Goal: Information Seeking & Learning: Find specific fact

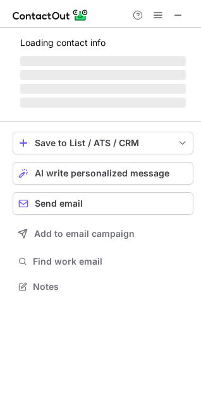
scroll to position [286, 201]
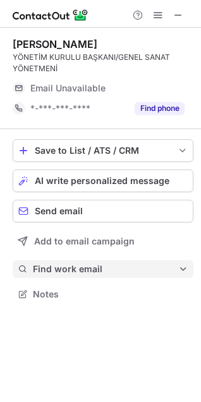
click at [61, 262] on button "Find work email" at bounding box center [103, 269] width 180 height 18
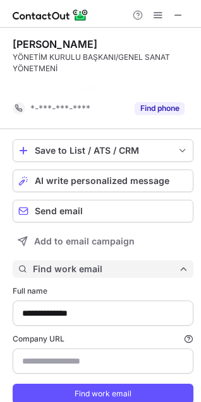
scroll to position [399, 192]
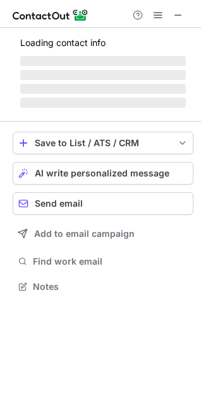
scroll to position [274, 201]
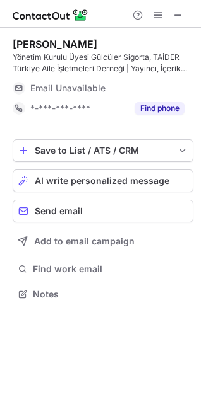
scroll to position [306, 201]
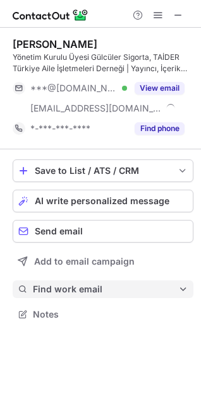
click at [45, 286] on span "Find work email" at bounding box center [105, 289] width 145 height 11
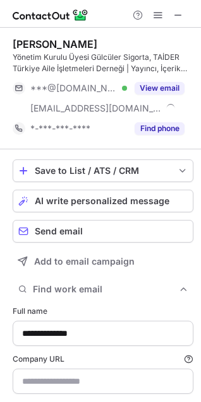
type input "**********"
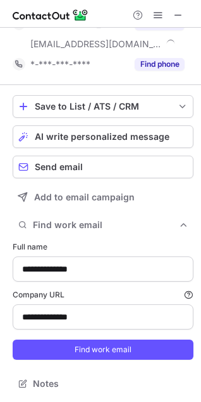
scroll to position [65, 0]
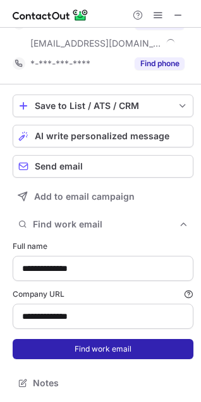
click at [83, 351] on button "Find work email" at bounding box center [103, 349] width 180 height 20
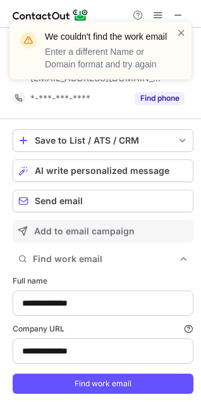
scroll to position [0, 0]
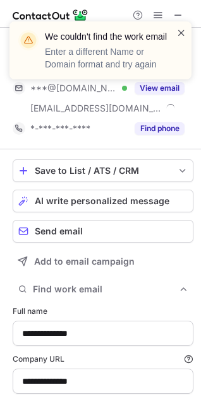
click at [178, 30] on span at bounding box center [181, 32] width 10 height 13
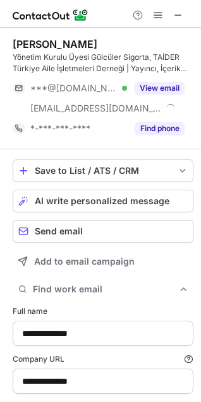
scroll to position [440, 192]
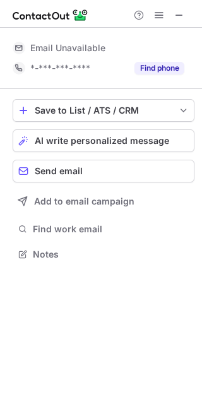
scroll to position [278, 202]
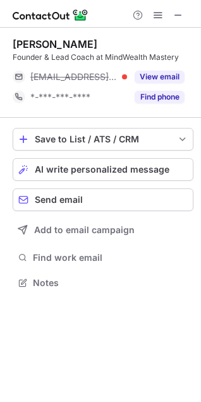
scroll to position [274, 201]
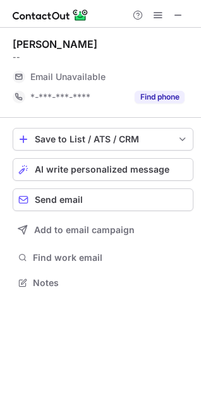
scroll to position [274, 201]
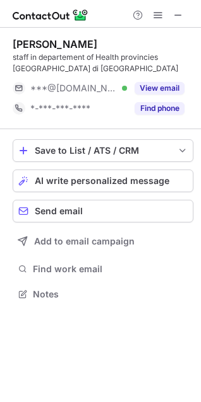
scroll to position [286, 201]
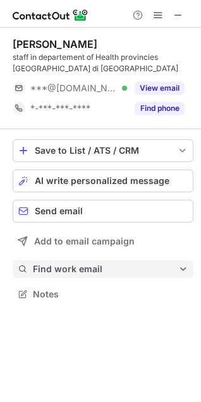
click at [33, 274] on span "Find work email" at bounding box center [105, 269] width 145 height 11
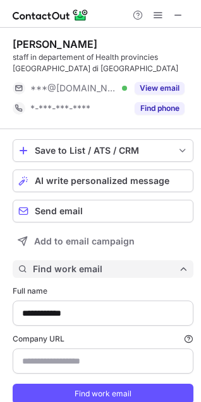
scroll to position [419, 192]
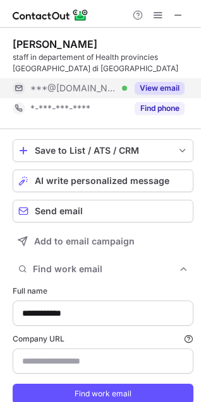
click at [171, 90] on button "View email" at bounding box center [159, 88] width 50 height 13
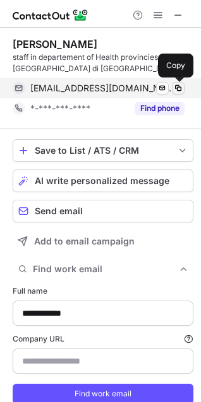
click at [178, 86] on span at bounding box center [178, 88] width 10 height 10
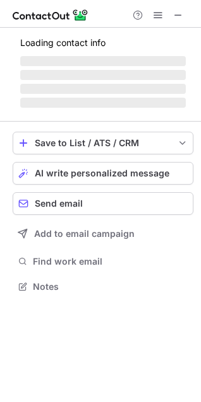
scroll to position [274, 201]
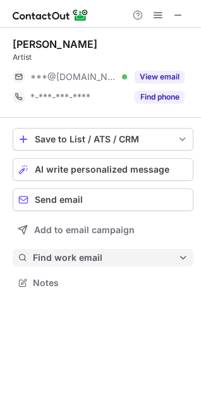
drag, startPoint x: 58, startPoint y: 247, endPoint x: 59, endPoint y: 254, distance: 6.4
click at [59, 247] on div "Save to List / ATS / CRM List Select Lever Connect Greenhouse Connect Salesforc…" at bounding box center [103, 210] width 180 height 184
click at [59, 257] on span "Find work email" at bounding box center [105, 257] width 145 height 11
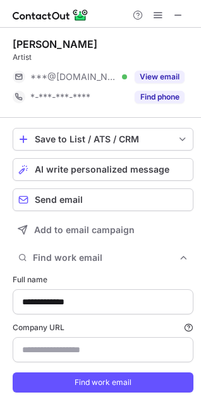
scroll to position [408, 192]
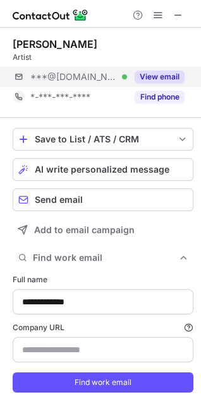
click at [184, 74] on div "***@hotmail.com Verified View email" at bounding box center [103, 77] width 180 height 20
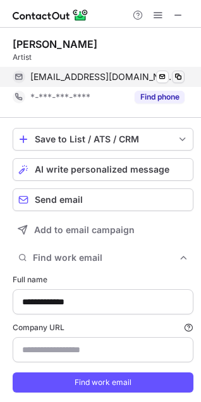
click at [177, 76] on span at bounding box center [178, 77] width 10 height 10
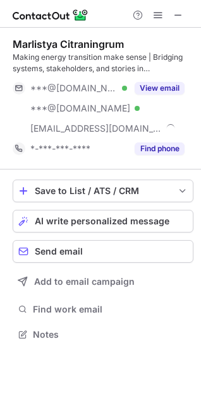
scroll to position [326, 201]
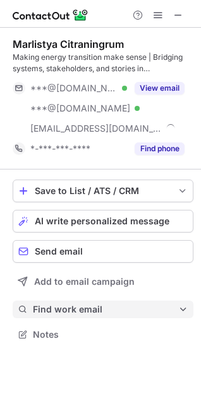
click at [47, 302] on button "Find work email" at bounding box center [103, 310] width 180 height 18
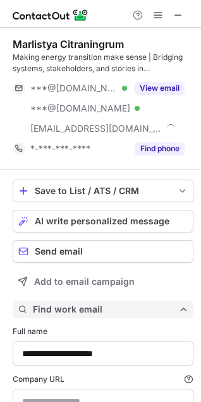
type input "**********"
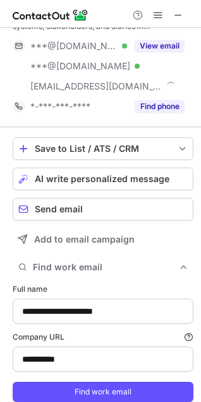
scroll to position [85, 0]
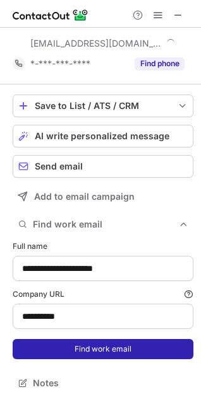
click at [64, 347] on button "Find work email" at bounding box center [103, 349] width 180 height 20
click at [115, 351] on button "Find work email" at bounding box center [103, 349] width 180 height 20
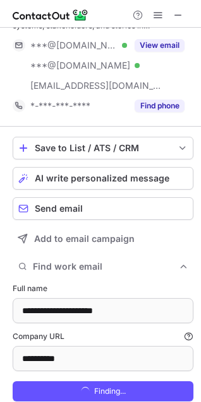
scroll to position [0, 0]
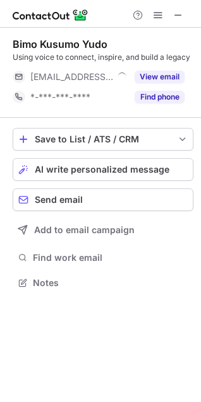
scroll to position [274, 201]
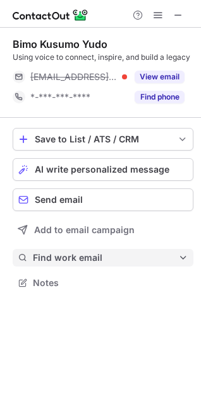
click at [48, 259] on span "Find work email" at bounding box center [105, 257] width 145 height 11
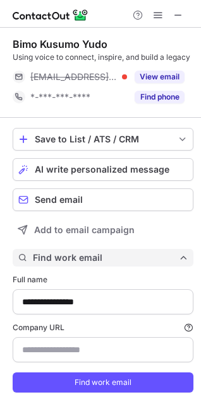
scroll to position [419, 192]
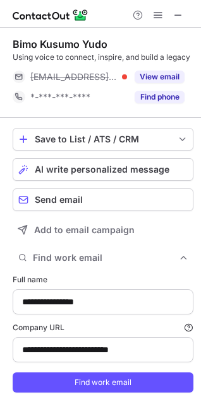
type input "**********"
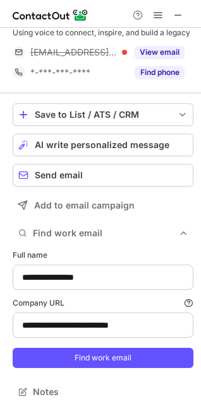
scroll to position [45, 0]
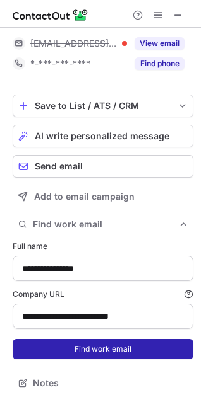
click at [55, 349] on button "Find work email" at bounding box center [103, 349] width 180 height 20
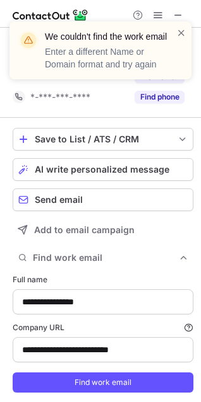
scroll to position [399, 192]
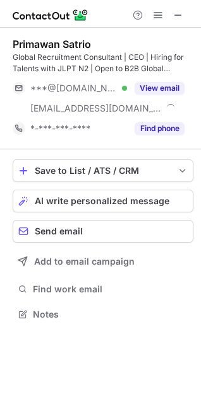
scroll to position [306, 201]
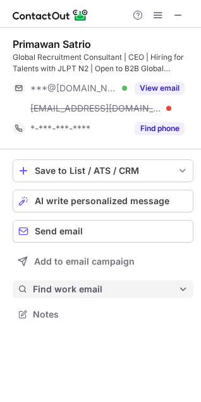
click at [34, 286] on span "Find work email" at bounding box center [105, 289] width 145 height 11
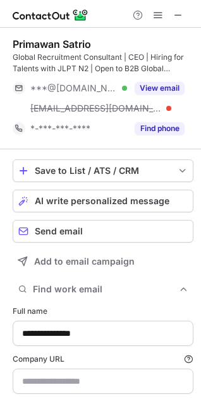
type input "**********"
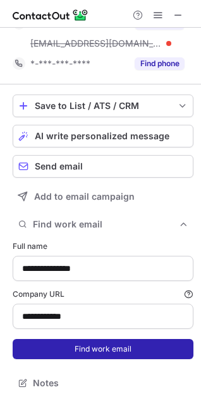
click at [59, 341] on form "**********" at bounding box center [103, 300] width 180 height 134
click at [59, 344] on button "Find work email" at bounding box center [103, 349] width 180 height 20
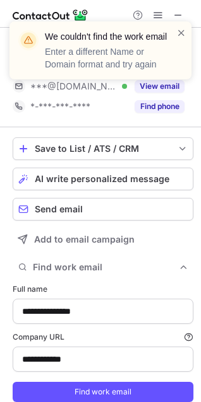
scroll to position [419, 192]
click at [180, 35] on span at bounding box center [181, 32] width 10 height 13
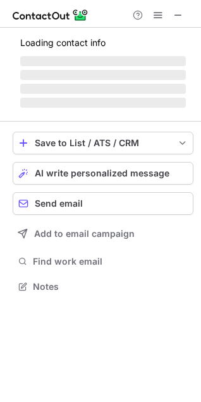
scroll to position [295, 201]
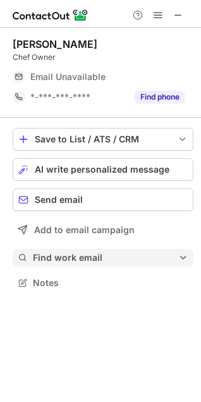
click at [38, 250] on button "Find work email" at bounding box center [103, 258] width 180 height 18
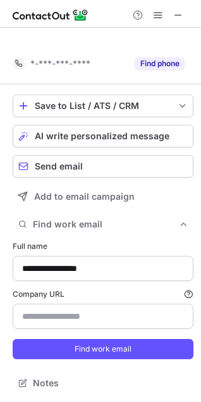
scroll to position [13, 0]
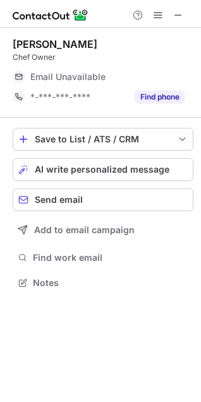
scroll to position [278, 201]
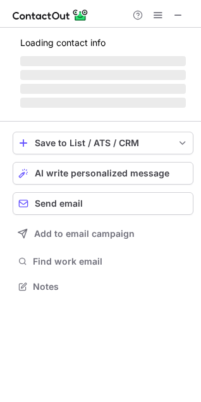
scroll to position [274, 201]
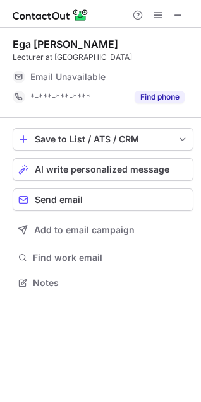
scroll to position [274, 201]
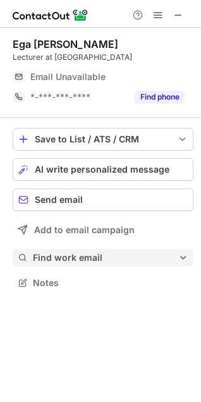
click at [47, 257] on span "Find work email" at bounding box center [105, 257] width 145 height 11
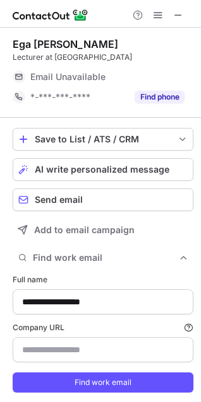
type input "*********"
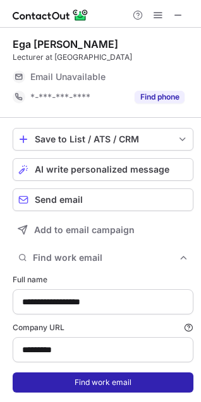
click at [161, 375] on button "Find work email" at bounding box center [103, 383] width 180 height 20
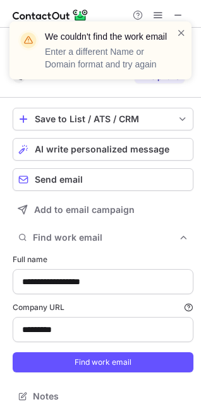
scroll to position [388, 192]
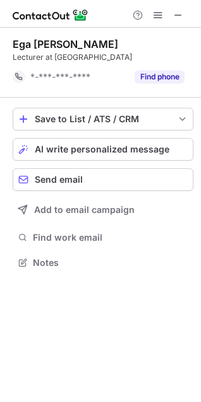
scroll to position [254, 201]
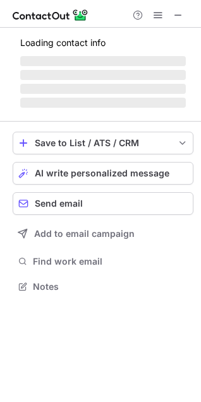
scroll to position [306, 201]
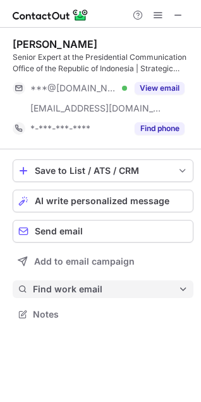
click at [66, 288] on span "Find work email" at bounding box center [105, 289] width 145 height 11
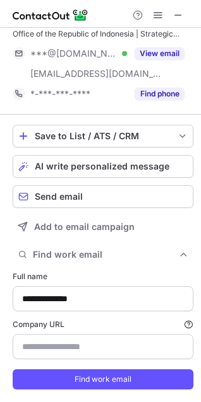
type input "**********"
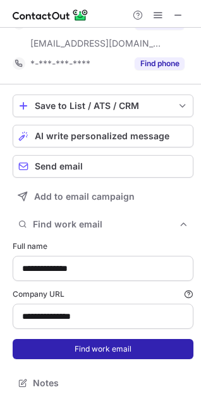
click at [61, 344] on button "Find work email" at bounding box center [103, 349] width 180 height 20
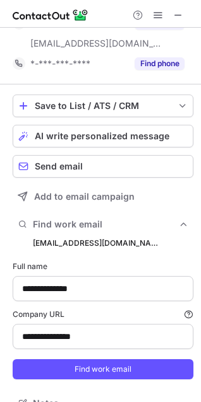
scroll to position [460, 192]
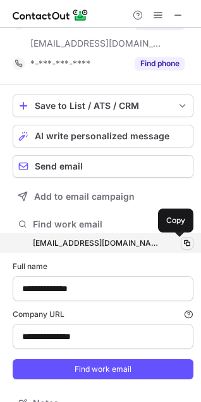
click at [182, 244] on span at bounding box center [187, 243] width 10 height 10
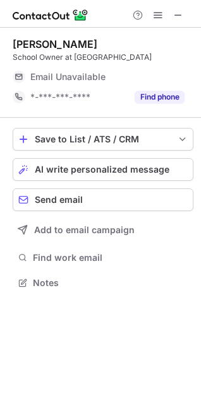
scroll to position [274, 201]
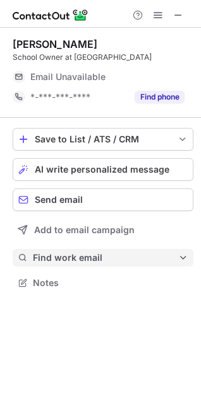
click at [35, 258] on span "Find work email" at bounding box center [105, 257] width 145 height 11
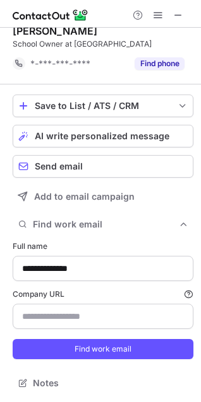
scroll to position [13, 0]
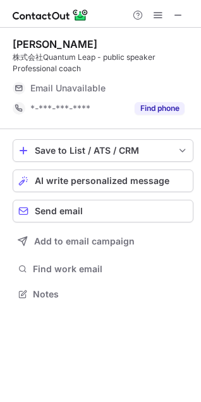
scroll to position [286, 201]
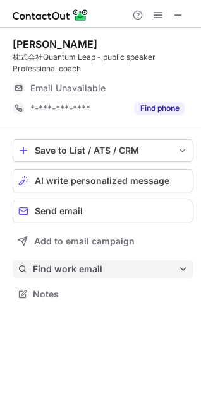
click at [33, 276] on button "Find work email" at bounding box center [103, 269] width 180 height 18
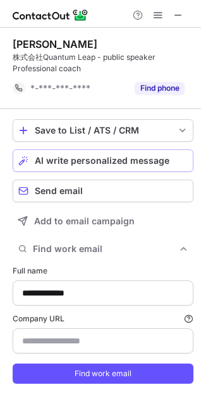
scroll to position [399, 192]
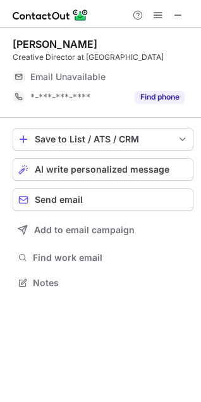
scroll to position [295, 201]
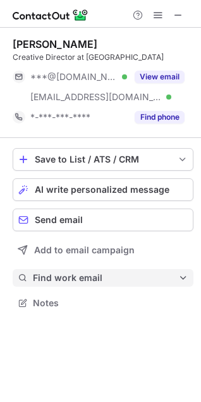
click at [48, 278] on span "Find work email" at bounding box center [105, 277] width 145 height 11
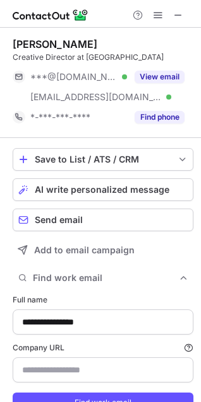
scroll to position [54, 0]
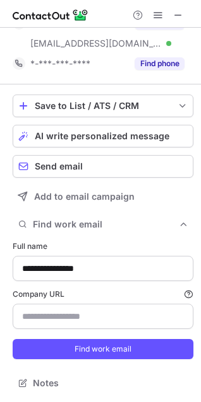
type input "*********"
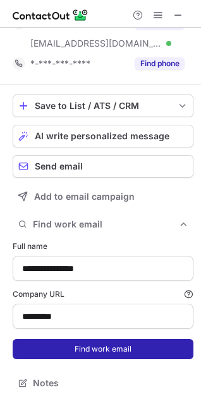
click at [34, 347] on button "Find work email" at bounding box center [103, 349] width 180 height 20
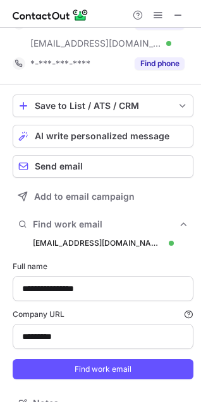
scroll to position [448, 192]
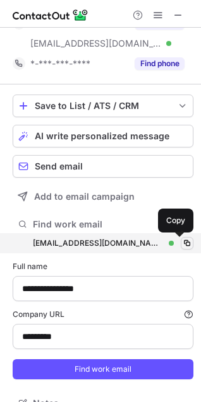
click at [182, 242] on span at bounding box center [187, 243] width 10 height 10
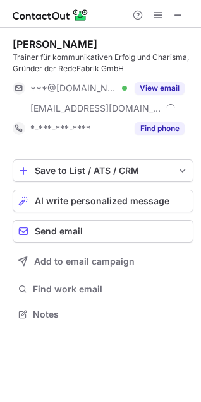
scroll to position [306, 201]
click at [44, 280] on div "Save to List / ATS / CRM List Select Lever Connect Greenhouse Connect Salesforc…" at bounding box center [103, 241] width 180 height 184
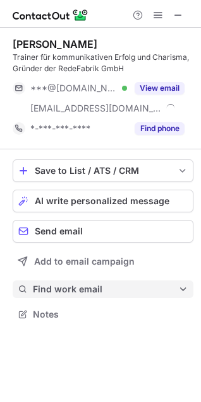
click at [49, 281] on button "Find work email" at bounding box center [103, 290] width 180 height 18
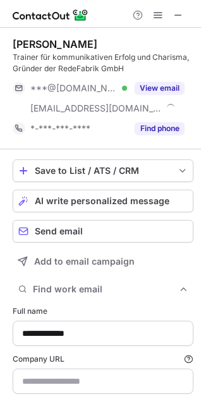
type input "**********"
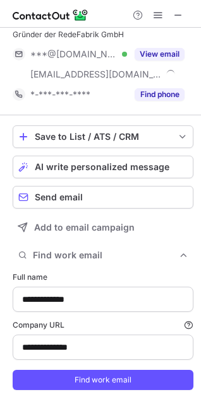
scroll to position [65, 0]
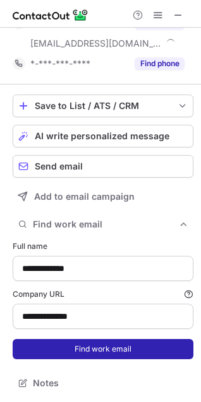
click at [79, 349] on button "Find work email" at bounding box center [103, 349] width 180 height 20
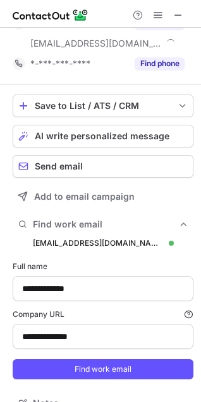
scroll to position [460, 192]
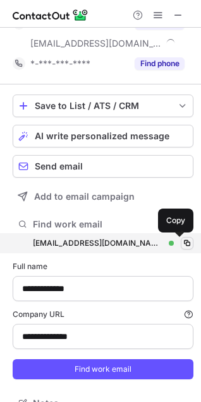
click at [182, 241] on span at bounding box center [187, 243] width 10 height 10
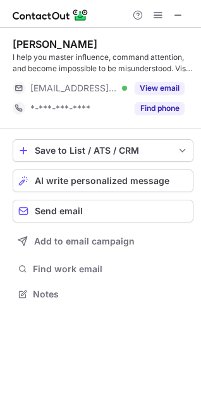
scroll to position [286, 201]
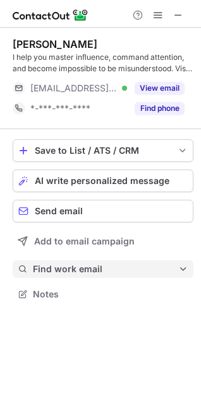
click at [58, 273] on span "Find work email" at bounding box center [105, 269] width 145 height 11
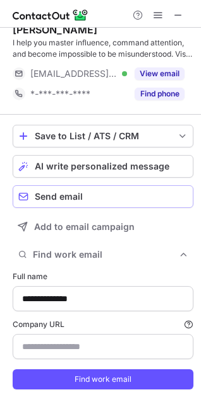
scroll to position [0, 0]
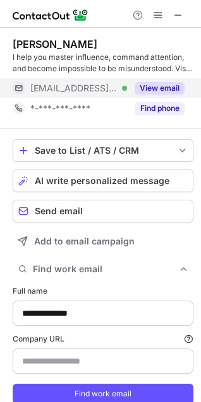
click at [176, 87] on button "View email" at bounding box center [159, 88] width 50 height 13
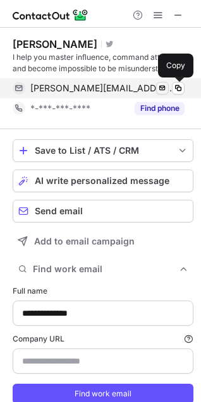
drag, startPoint x: 176, startPoint y: 87, endPoint x: 158, endPoint y: 90, distance: 17.9
click at [176, 89] on span at bounding box center [178, 88] width 10 height 10
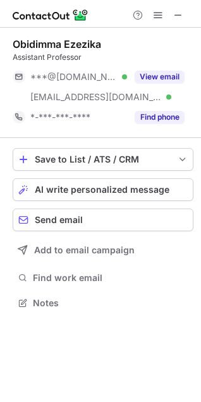
scroll to position [295, 201]
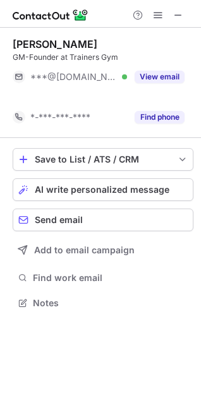
scroll to position [274, 201]
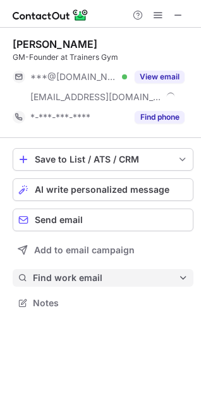
click at [61, 275] on span "Find work email" at bounding box center [105, 277] width 145 height 11
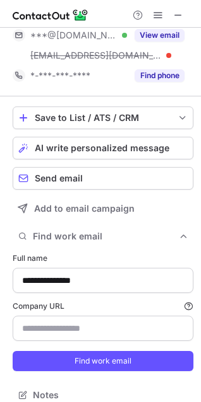
scroll to position [54, 0]
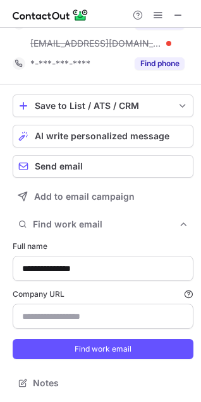
type input "**********"
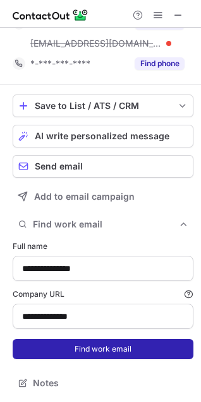
click at [57, 354] on button "Find work email" at bounding box center [103, 349] width 180 height 20
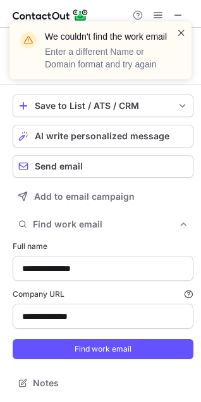
click at [178, 32] on span at bounding box center [181, 32] width 10 height 13
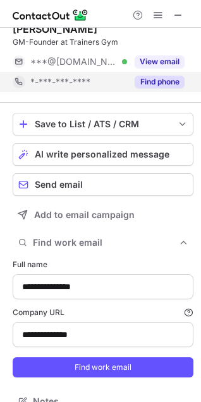
scroll to position [0, 0]
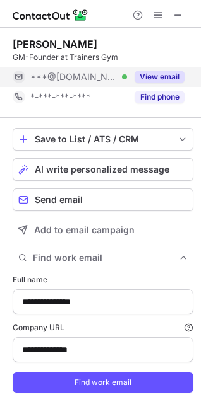
click at [184, 82] on div "View email" at bounding box center [155, 77] width 57 height 20
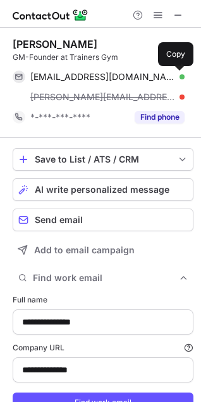
click at [182, 78] on span at bounding box center [178, 77] width 10 height 10
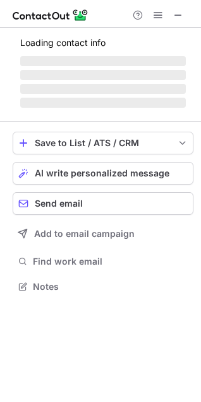
scroll to position [274, 201]
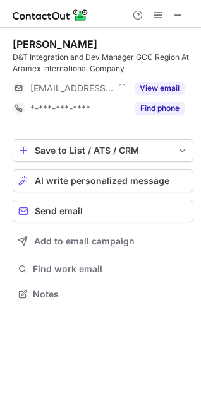
scroll to position [286, 201]
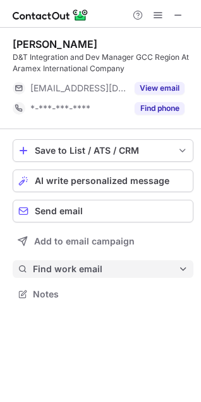
click at [53, 264] on span "Find work email" at bounding box center [105, 269] width 145 height 11
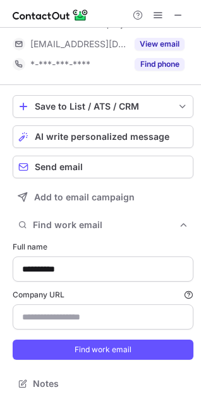
scroll to position [45, 0]
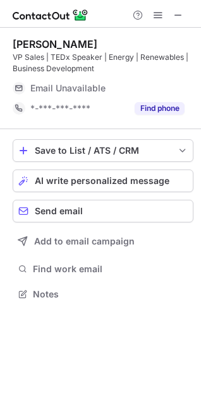
scroll to position [286, 201]
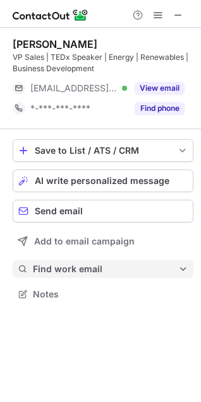
click at [41, 271] on span "Find work email" at bounding box center [105, 269] width 145 height 11
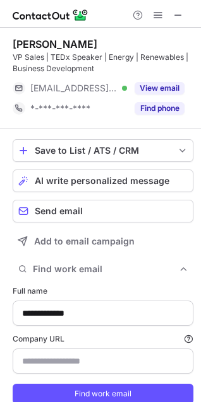
type input "**********"
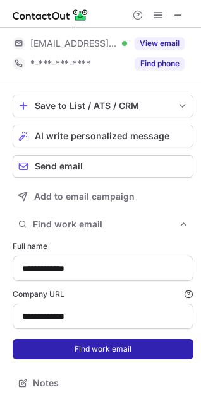
click at [65, 348] on button "Find work email" at bounding box center [103, 349] width 180 height 20
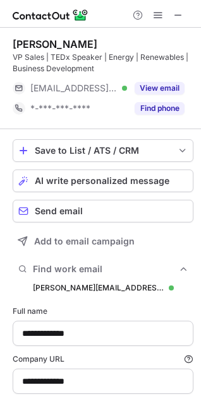
scroll to position [440, 192]
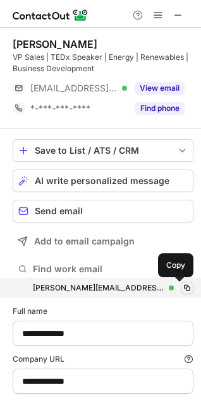
click at [182, 284] on span at bounding box center [187, 288] width 10 height 10
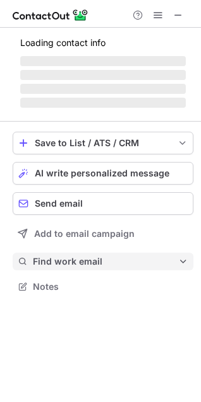
scroll to position [286, 201]
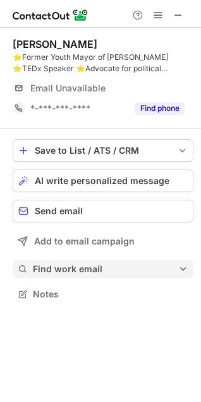
click at [47, 264] on span "Find work email" at bounding box center [105, 269] width 145 height 11
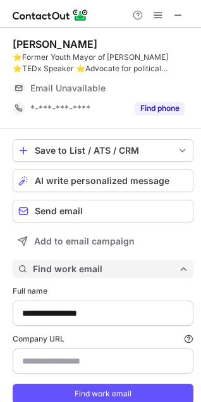
scroll to position [419, 192]
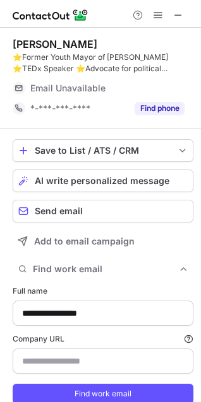
type input "**********"
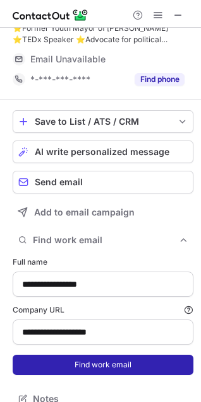
scroll to position [45, 0]
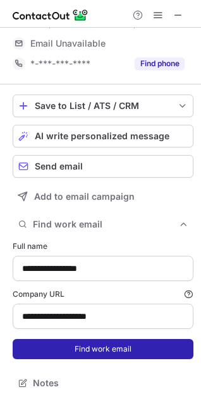
click at [64, 351] on button "Find work email" at bounding box center [103, 349] width 180 height 20
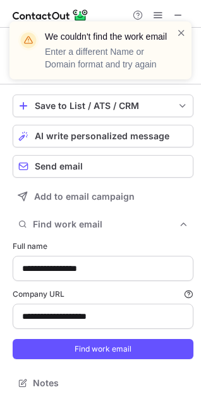
scroll to position [25, 0]
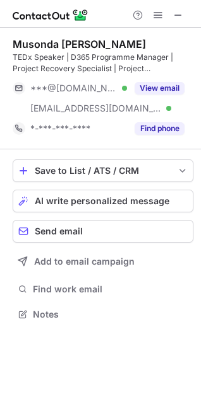
scroll to position [306, 201]
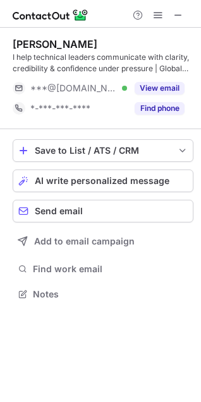
scroll to position [286, 201]
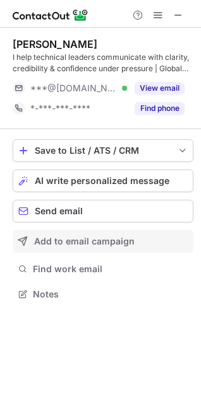
click at [58, 247] on button "Add to email campaign" at bounding box center [103, 241] width 180 height 23
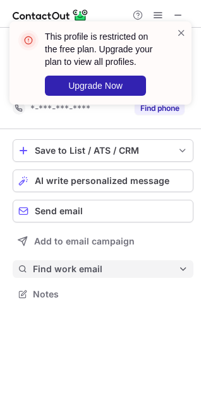
click at [53, 263] on button "Find work email" at bounding box center [103, 269] width 180 height 18
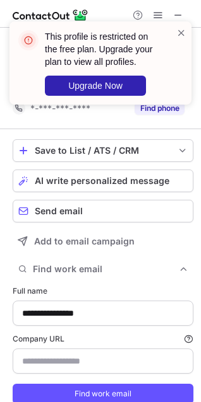
click at [174, 28] on div "This profile is restricted on the free plan. Upgrade your plan to view all prof…" at bounding box center [95, 62] width 161 height 73
click at [180, 32] on span at bounding box center [181, 32] width 10 height 13
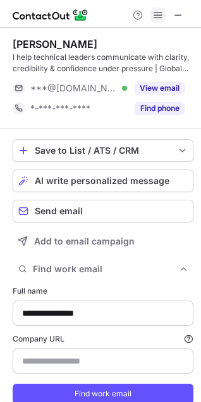
click at [156, 13] on span at bounding box center [158, 15] width 10 height 10
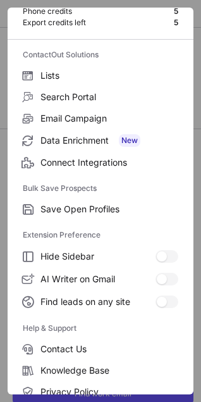
scroll to position [123, 0]
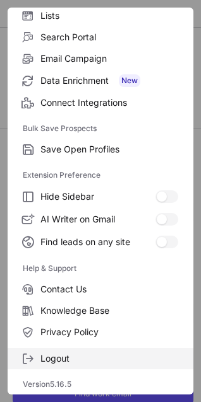
click at [46, 351] on label "Logout" at bounding box center [100, 358] width 185 height 21
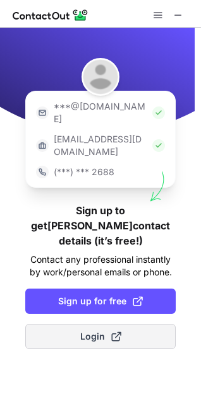
click at [107, 330] on span "Login" at bounding box center [100, 336] width 41 height 13
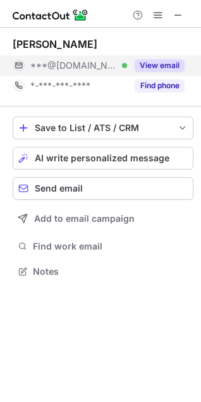
scroll to position [263, 201]
click at [173, 66] on button "View email" at bounding box center [159, 65] width 50 height 13
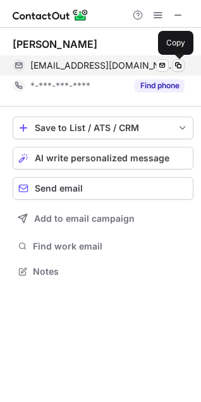
click at [182, 62] on span at bounding box center [178, 66] width 10 height 10
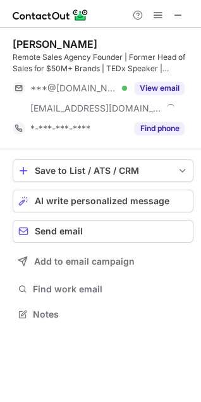
scroll to position [306, 201]
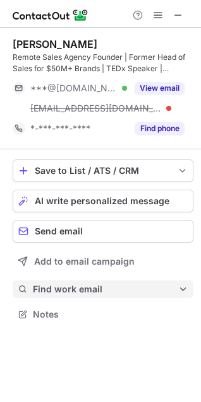
click at [28, 287] on button "Find work email" at bounding box center [103, 290] width 180 height 18
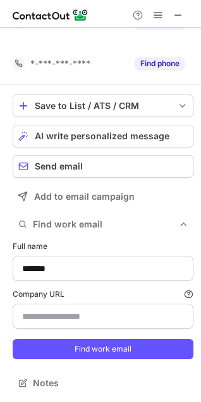
scroll to position [45, 0]
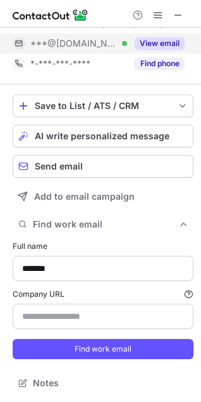
click at [174, 44] on button "View email" at bounding box center [159, 43] width 50 height 13
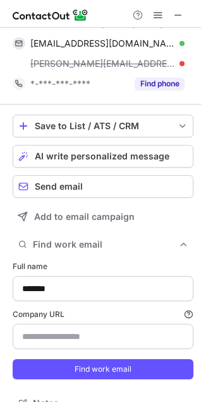
scroll to position [440, 192]
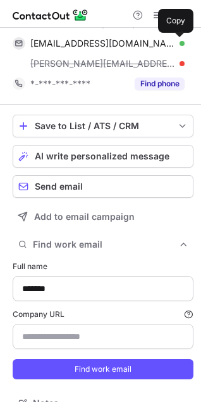
click at [174, 44] on span at bounding box center [178, 43] width 10 height 10
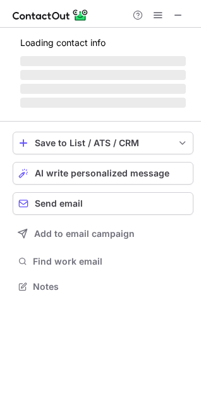
scroll to position [286, 201]
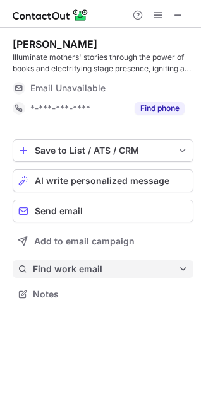
click at [51, 264] on span "Find work email" at bounding box center [105, 269] width 145 height 11
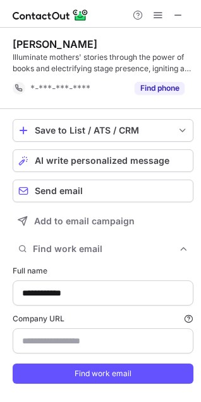
scroll to position [399, 192]
type input "**********"
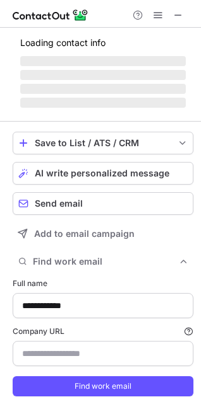
scroll to position [6, 6]
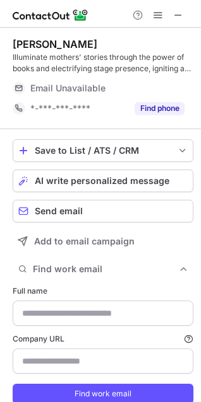
type input "**********"
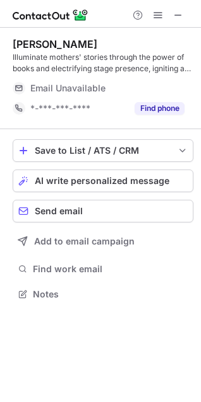
scroll to position [286, 201]
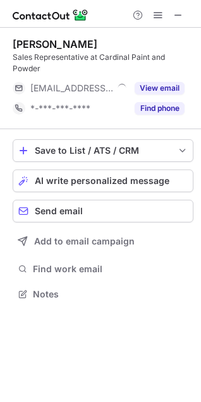
scroll to position [274, 201]
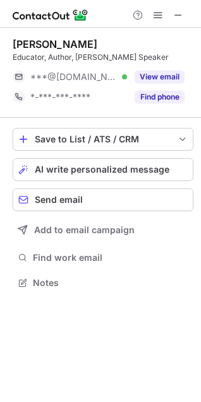
scroll to position [274, 201]
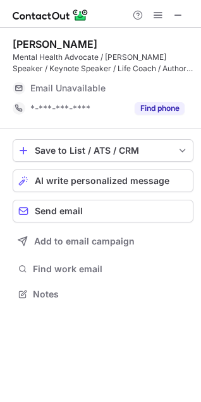
scroll to position [286, 201]
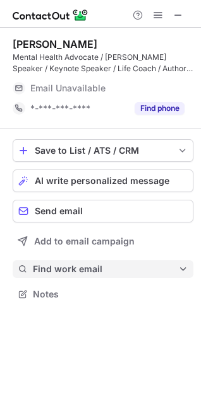
click at [46, 274] on span "Find work email" at bounding box center [105, 269] width 145 height 11
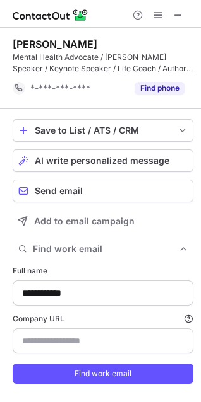
scroll to position [399, 192]
click at [181, 265] on form "**********" at bounding box center [103, 325] width 180 height 134
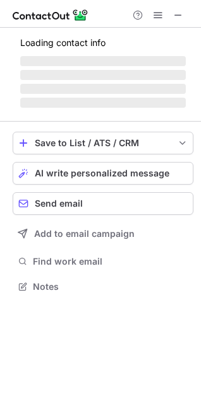
scroll to position [286, 201]
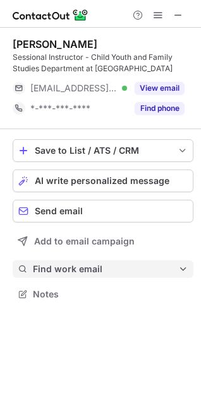
click at [56, 269] on span "Find work email" at bounding box center [105, 269] width 145 height 11
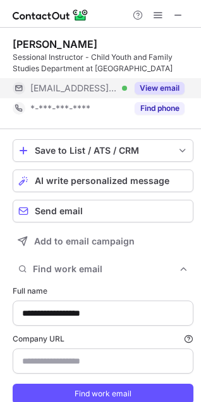
click at [178, 85] on button "View email" at bounding box center [159, 88] width 50 height 13
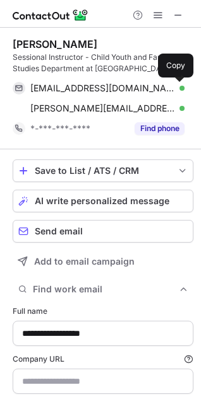
scroll to position [440, 192]
drag, startPoint x: 178, startPoint y: 86, endPoint x: 94, endPoint y: 61, distance: 87.6
click at [177, 86] on span at bounding box center [178, 88] width 10 height 10
